Goal: Information Seeking & Learning: Learn about a topic

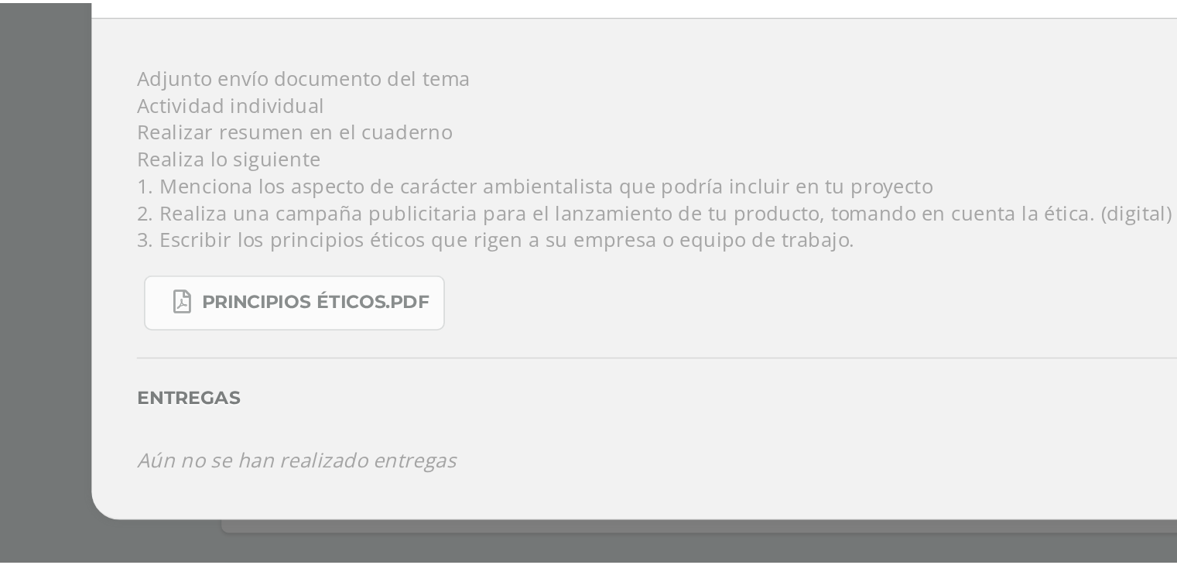
scroll to position [167, 0]
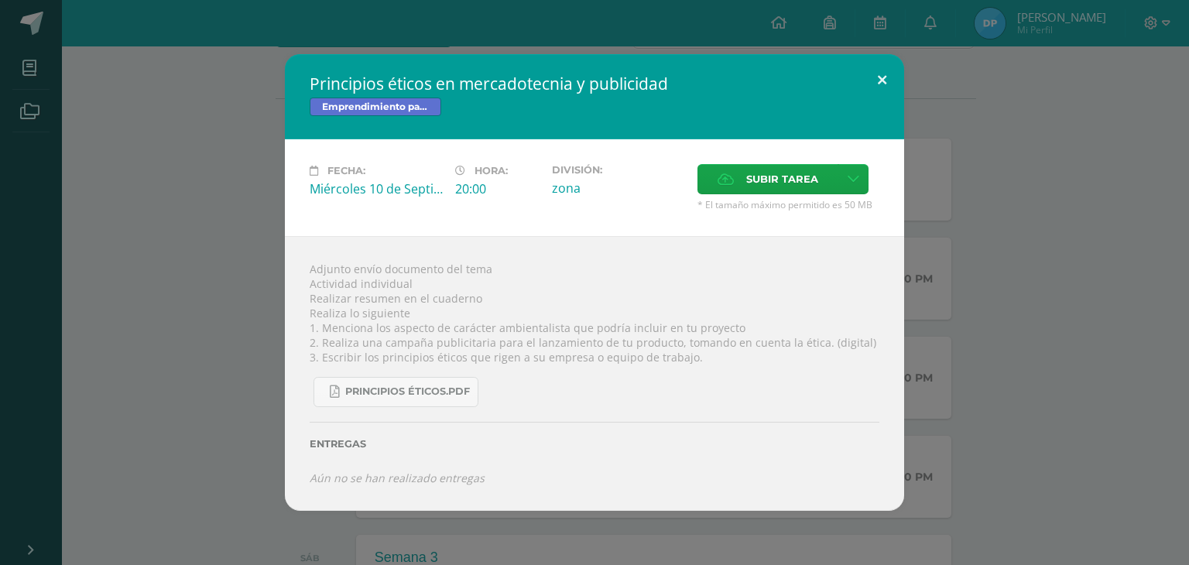
click at [876, 90] on button at bounding box center [882, 80] width 44 height 53
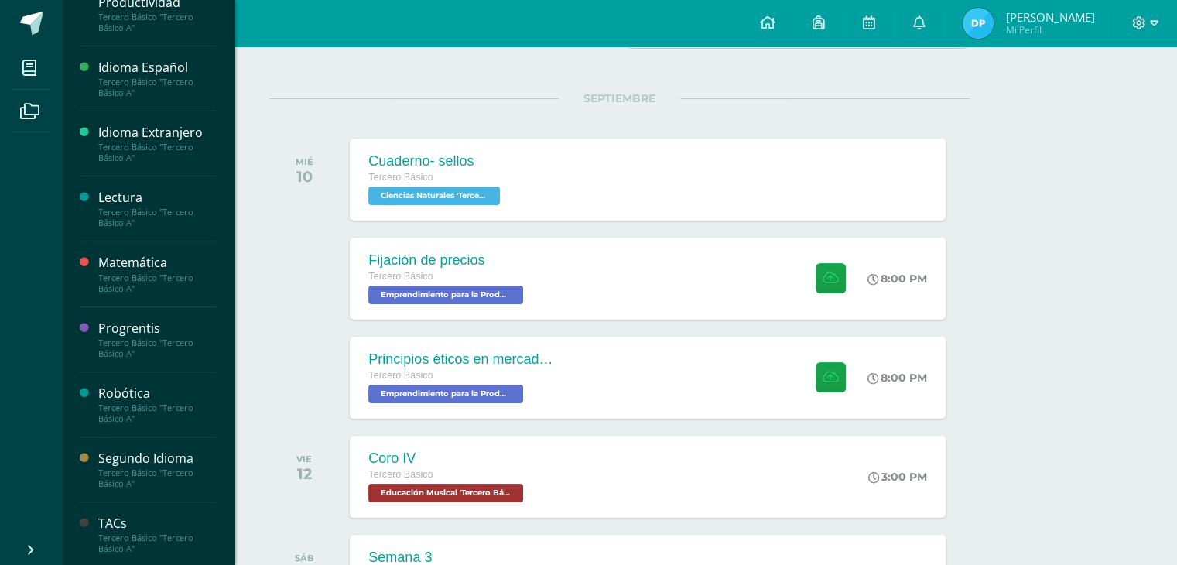
scroll to position [499, 0]
click at [138, 409] on div "Tercero Básico "Tercero Básico A"" at bounding box center [157, 414] width 118 height 22
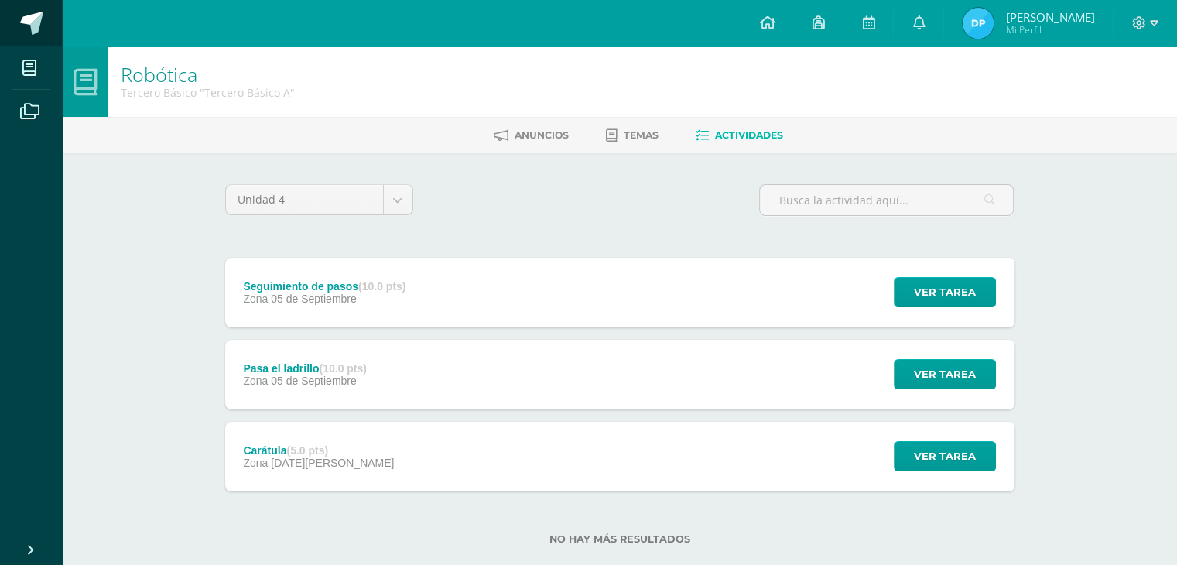
click at [40, 12] on span at bounding box center [31, 23] width 23 height 23
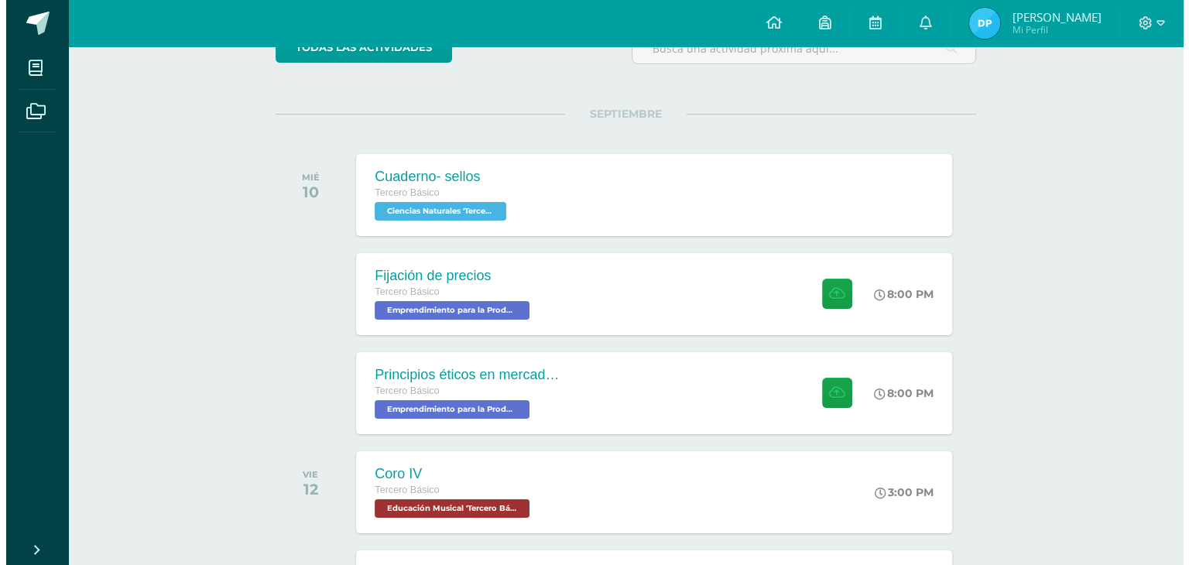
scroll to position [160, 0]
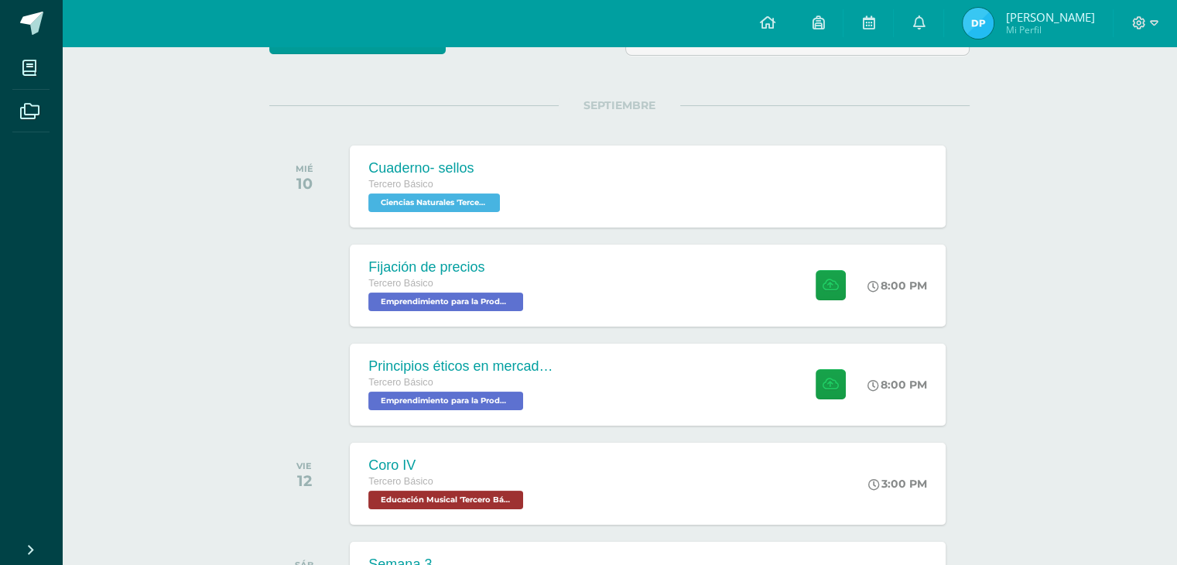
click at [610, 389] on div "Principios éticos en mercadotecnia y publicidad Tercero Básico Emprendimiento p…" at bounding box center [647, 385] width 595 height 82
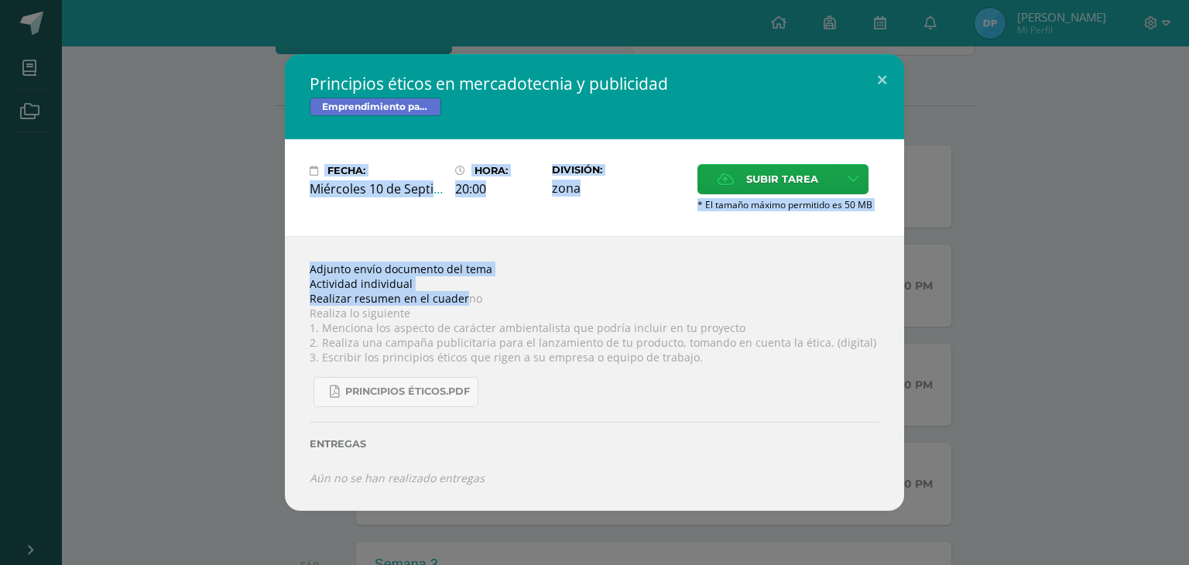
drag, startPoint x: 461, startPoint y: 303, endPoint x: 146, endPoint y: -56, distance: 476.7
click at [146, 0] on html "Principios éticos en mercadotecnia y publicidad Emprendimiento para la Producti…" at bounding box center [594, 555] width 1189 height 1431
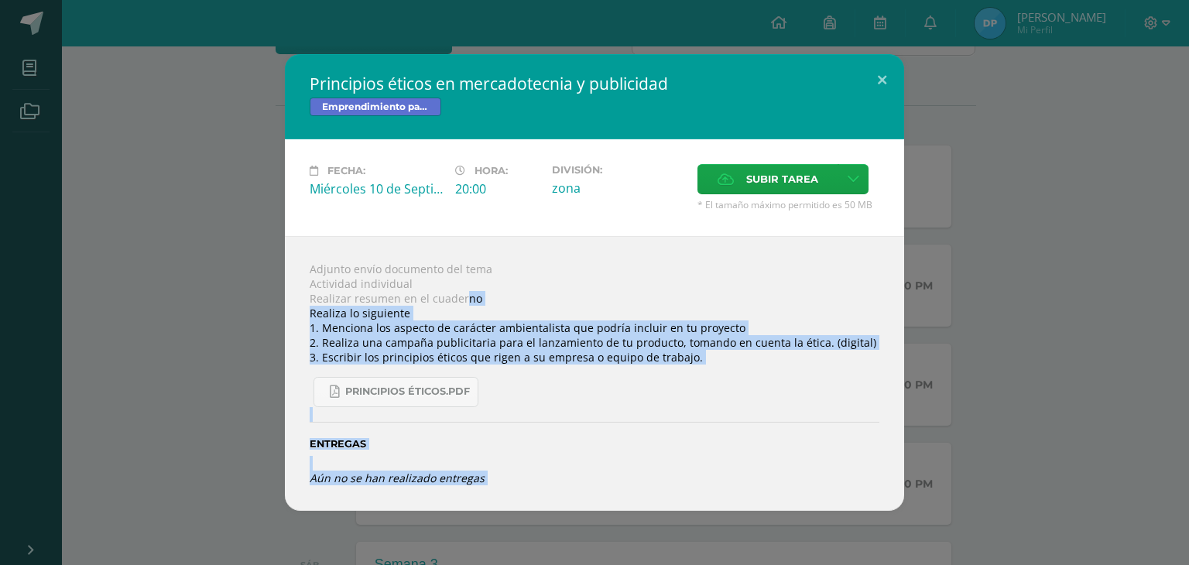
click at [502, 316] on div "Adjunto envío documento del tema Actividad individual Realizar resumen en el cu…" at bounding box center [594, 373] width 619 height 275
